Goal: Book appointment/travel/reservation

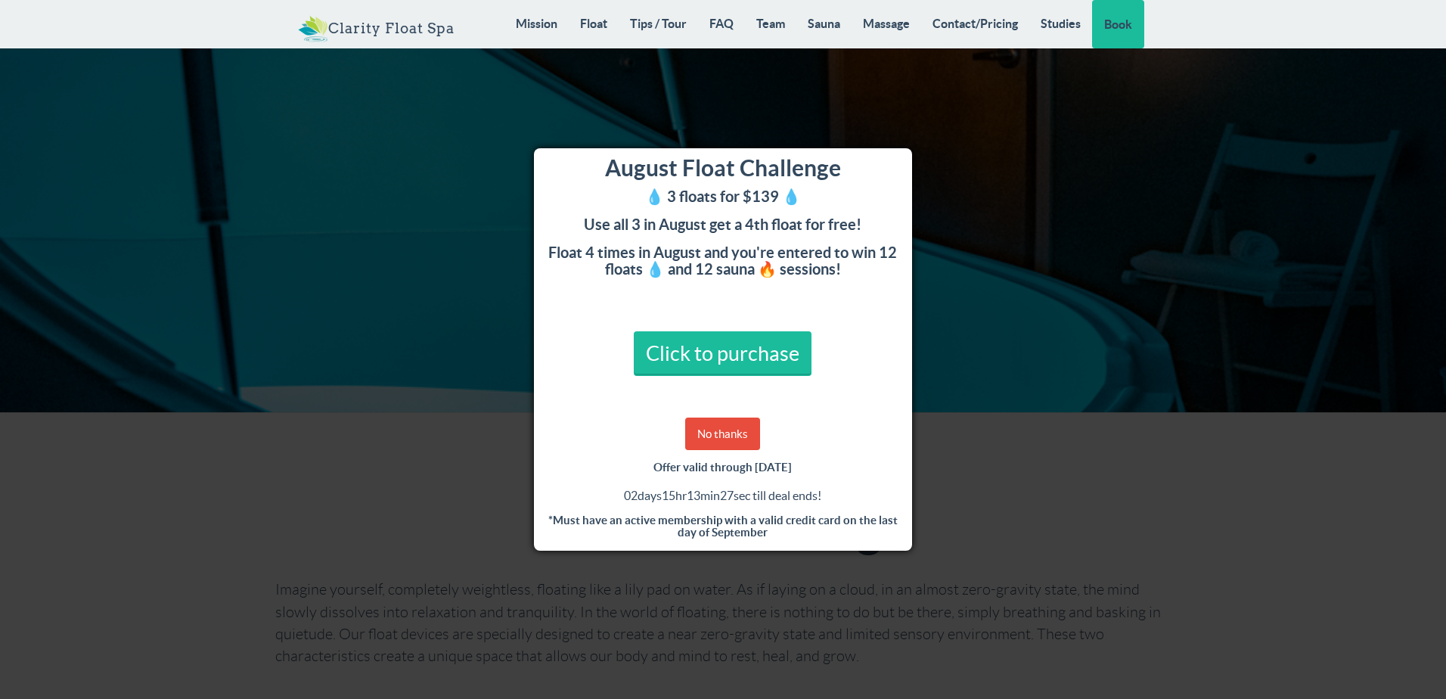
click at [1018, 135] on div "August Float Challenge 💧 3 floats for $139 💧 Use all 3 in August get a 4th floa…" at bounding box center [723, 349] width 1446 height 699
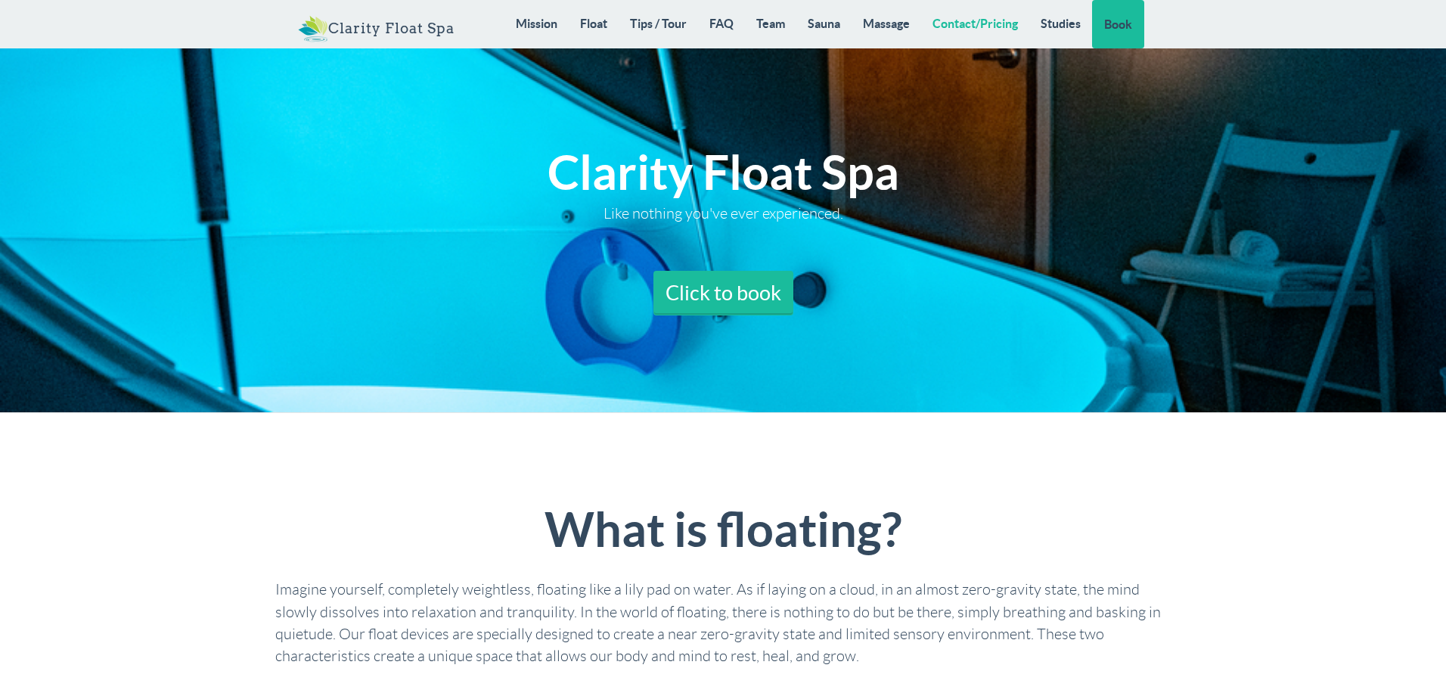
click at [983, 14] on link "Contact/Pricing" at bounding box center [975, 23] width 108 height 47
click at [982, 23] on link "Contact/Pricing" at bounding box center [975, 23] width 108 height 47
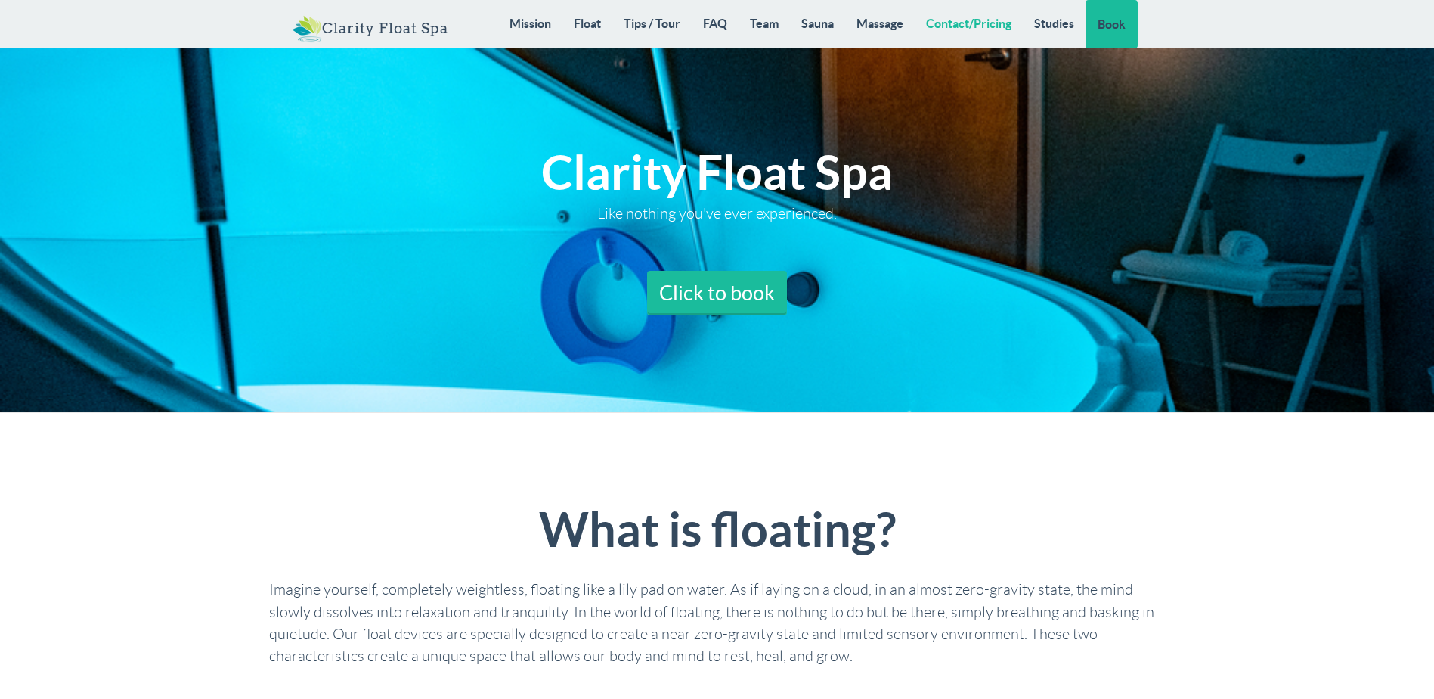
click at [953, 29] on link "Contact/Pricing" at bounding box center [969, 23] width 108 height 47
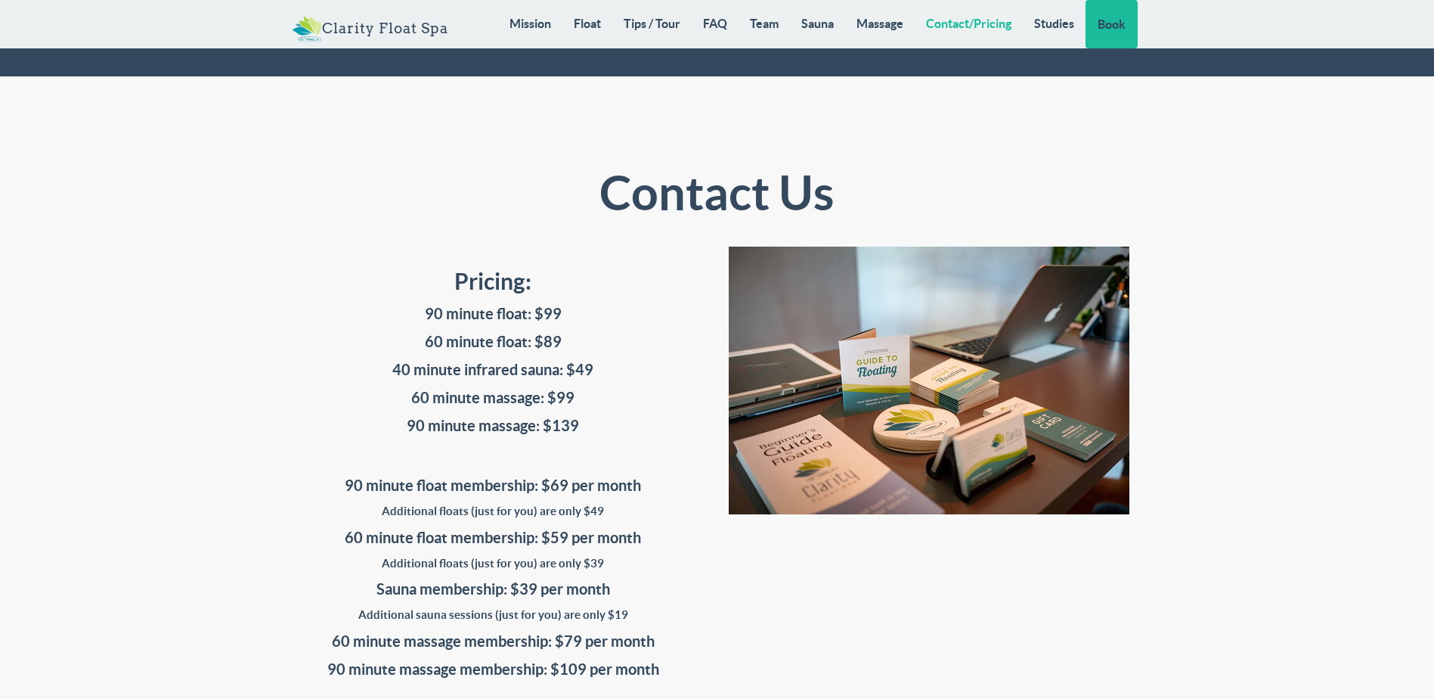
scroll to position [12355, 0]
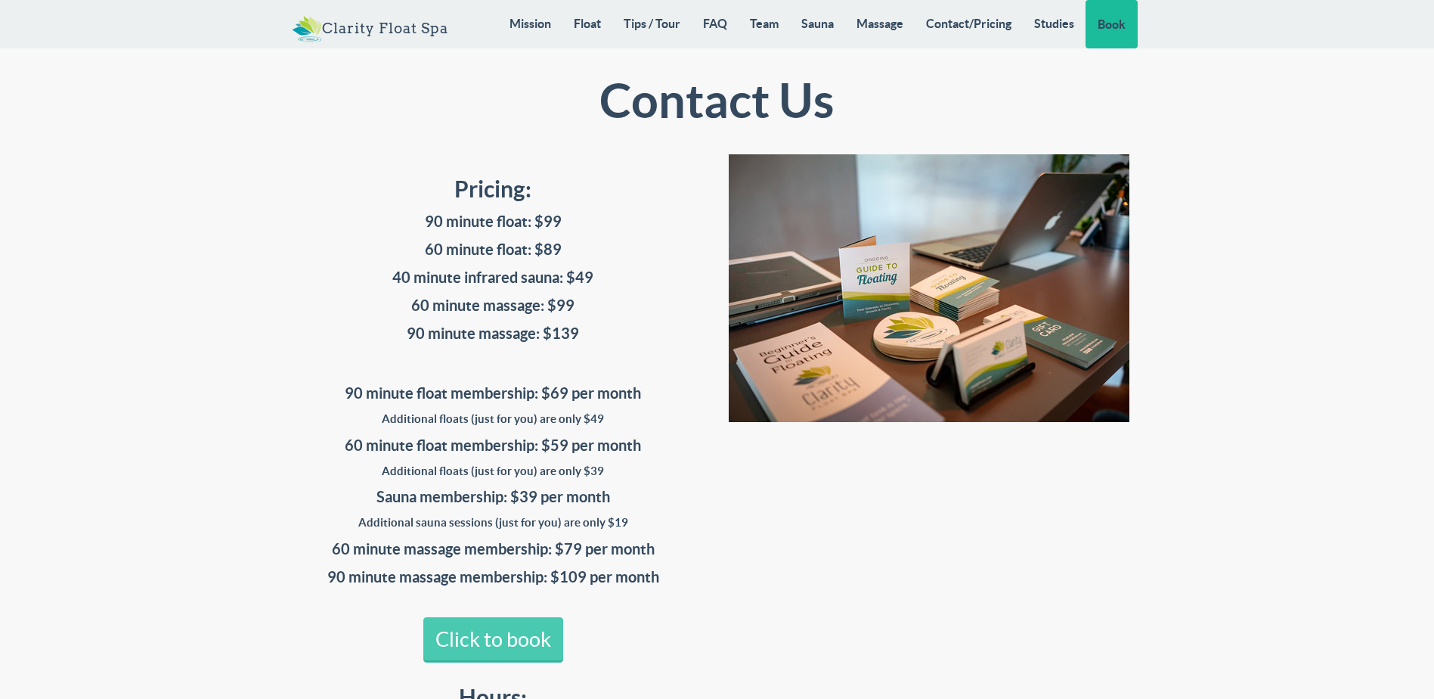
click at [475, 617] on link "Click to book" at bounding box center [493, 639] width 140 height 45
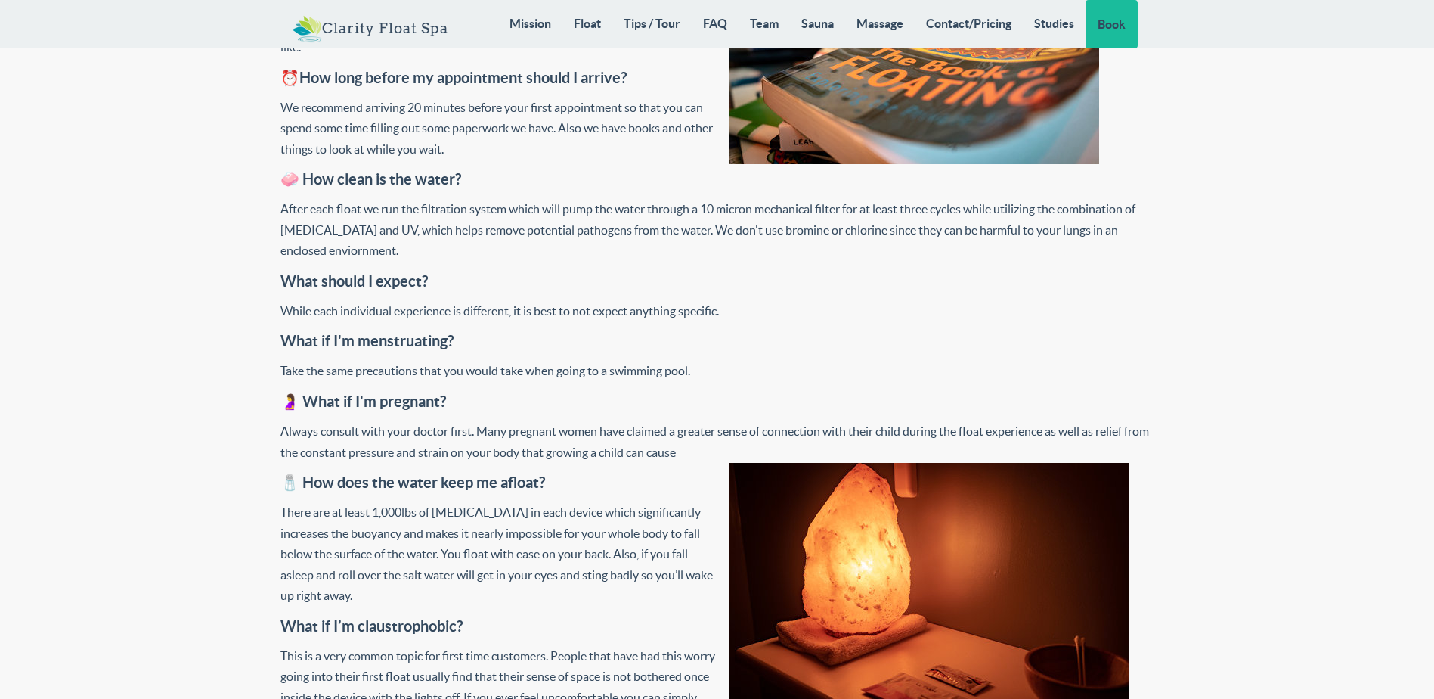
scroll to position [4870, 0]
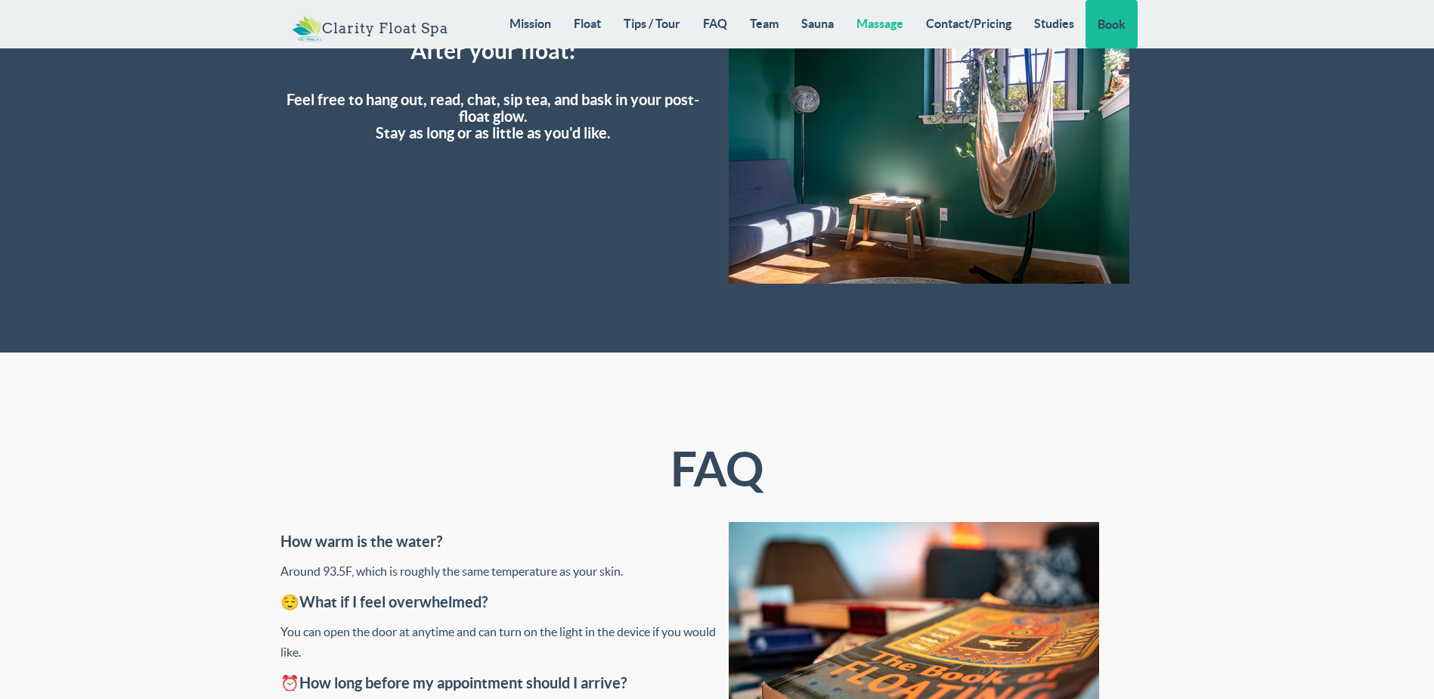
click at [897, 19] on link "Massage" at bounding box center [880, 23] width 70 height 47
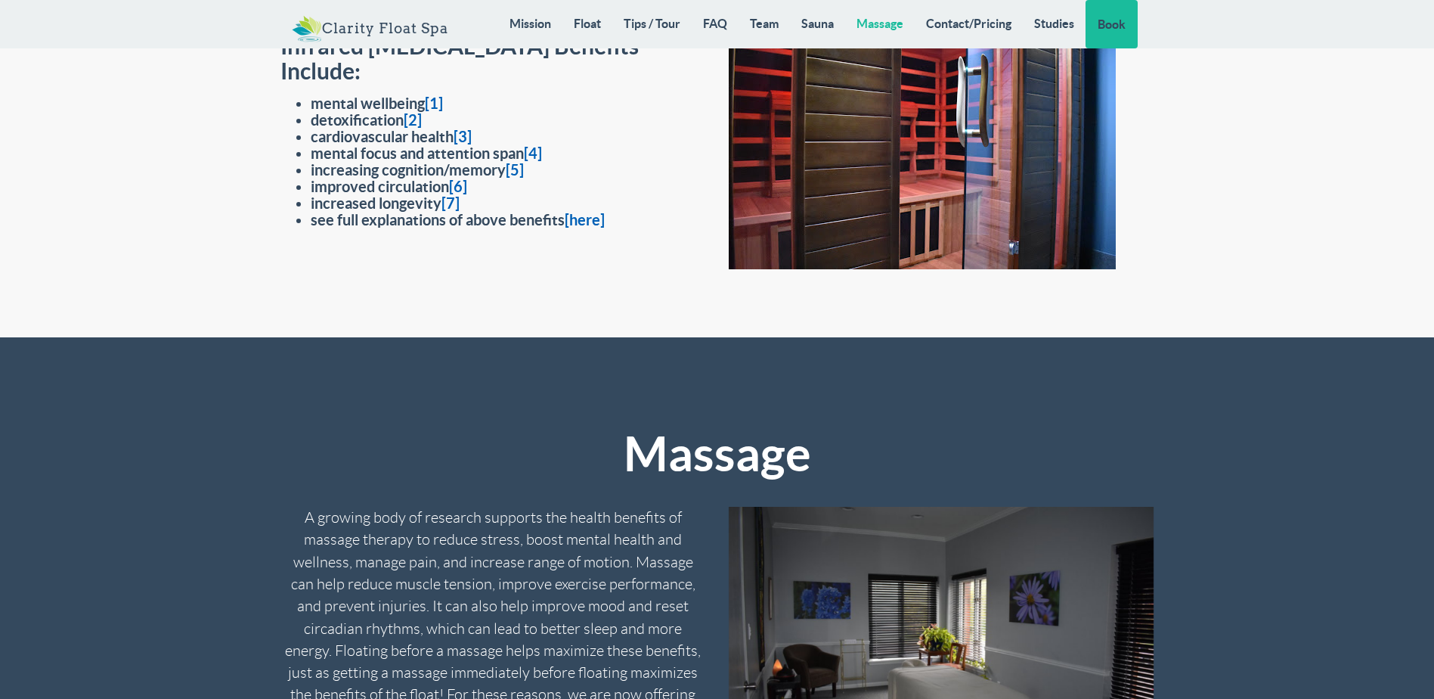
scroll to position [11580, 0]
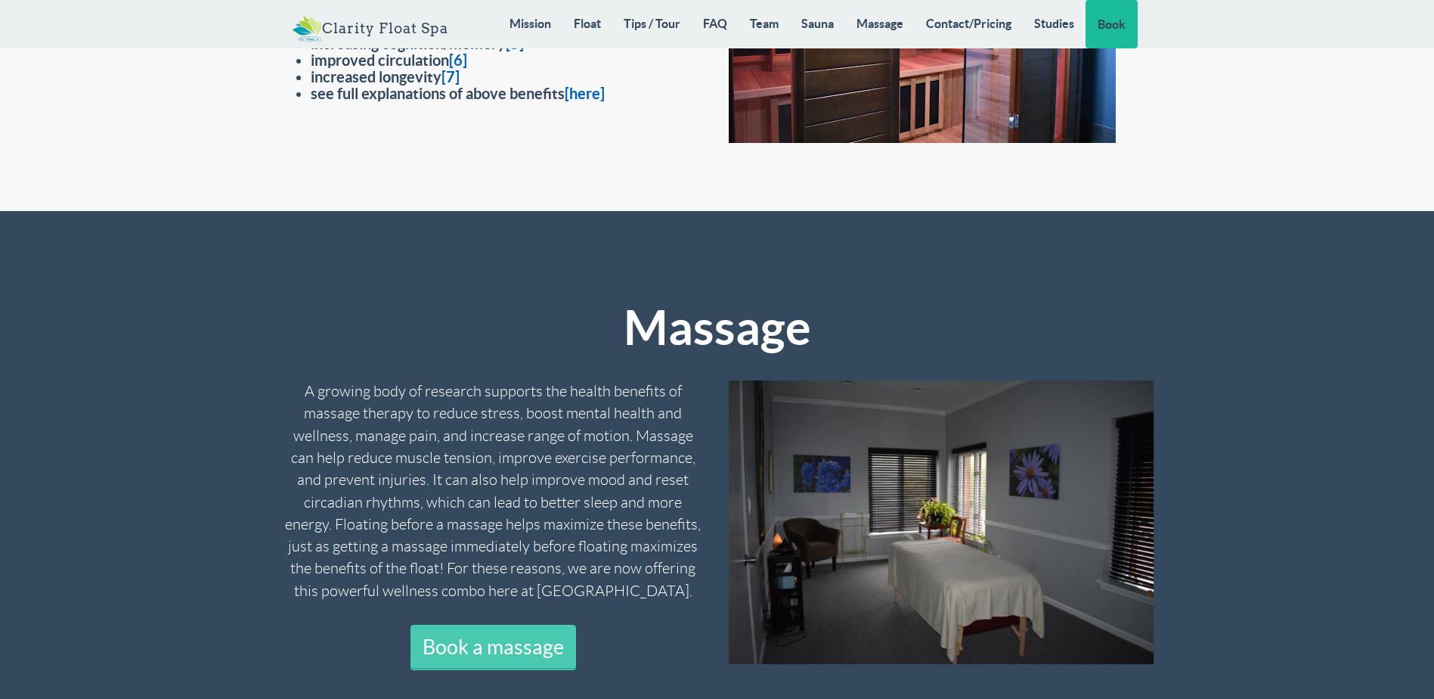
click at [507, 625] on link "Book a massage" at bounding box center [494, 647] width 166 height 45
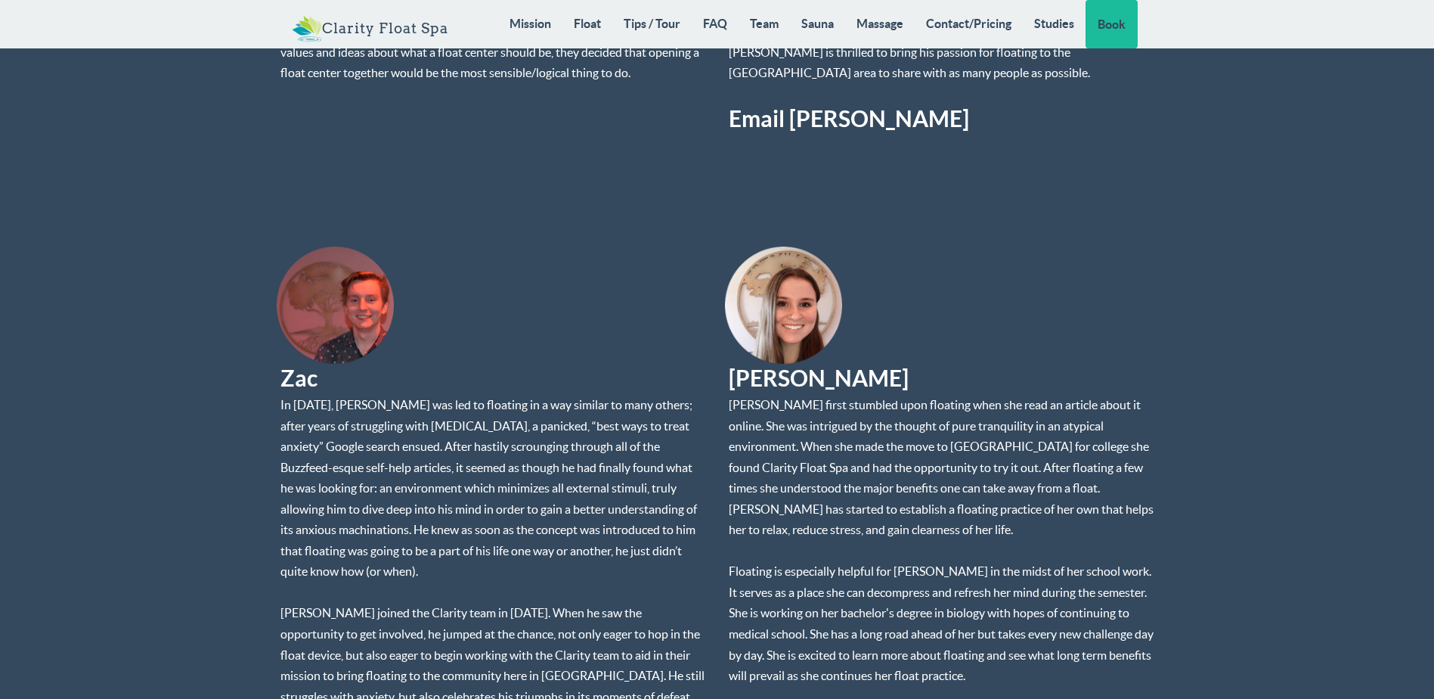
scroll to position [8254, 0]
